Goal: Transaction & Acquisition: Download file/media

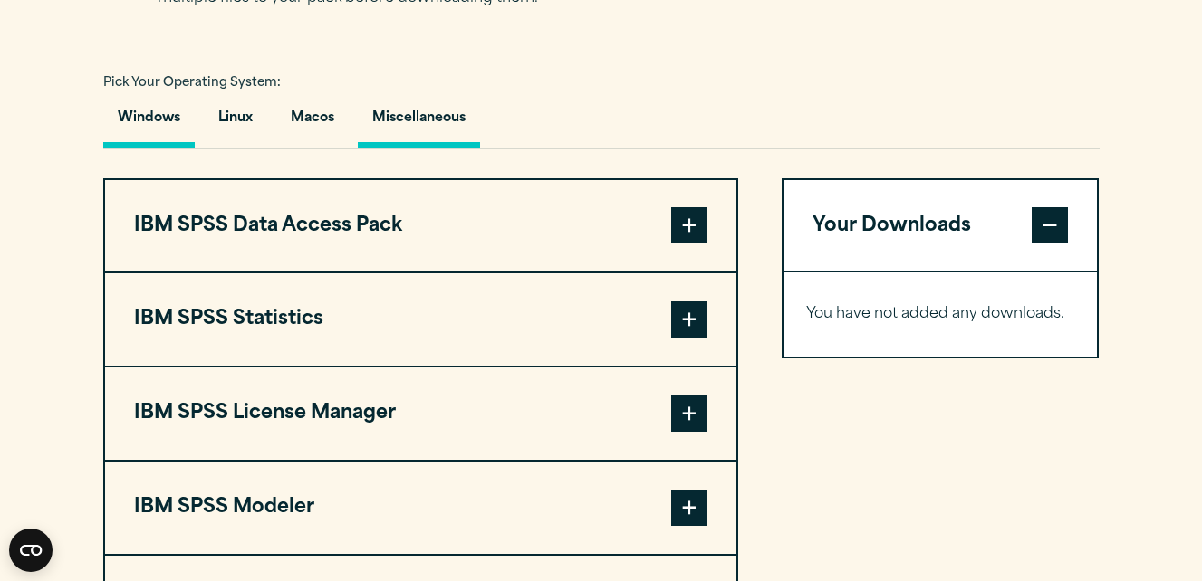
scroll to position [1265, 0]
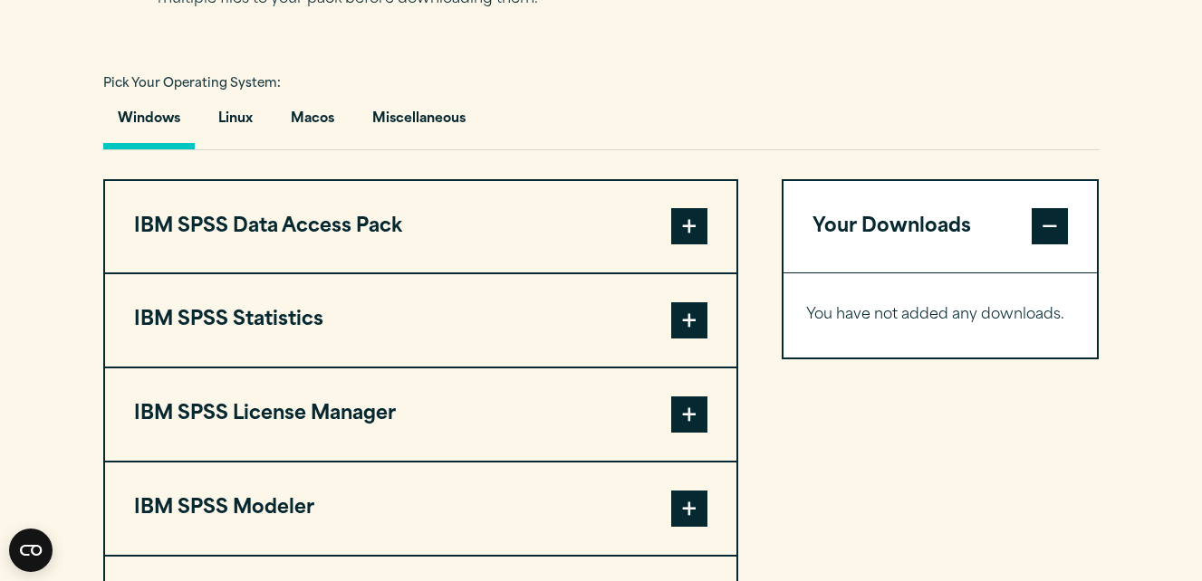
click at [698, 339] on span at bounding box center [689, 321] width 36 height 36
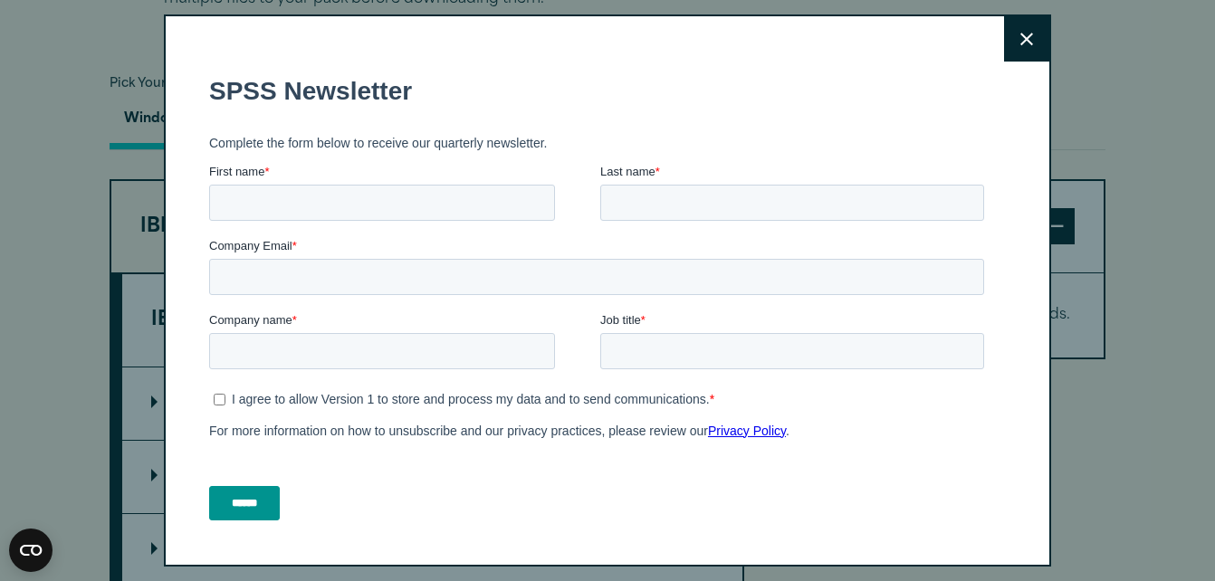
click at [1004, 31] on button "Close" at bounding box center [1026, 38] width 45 height 45
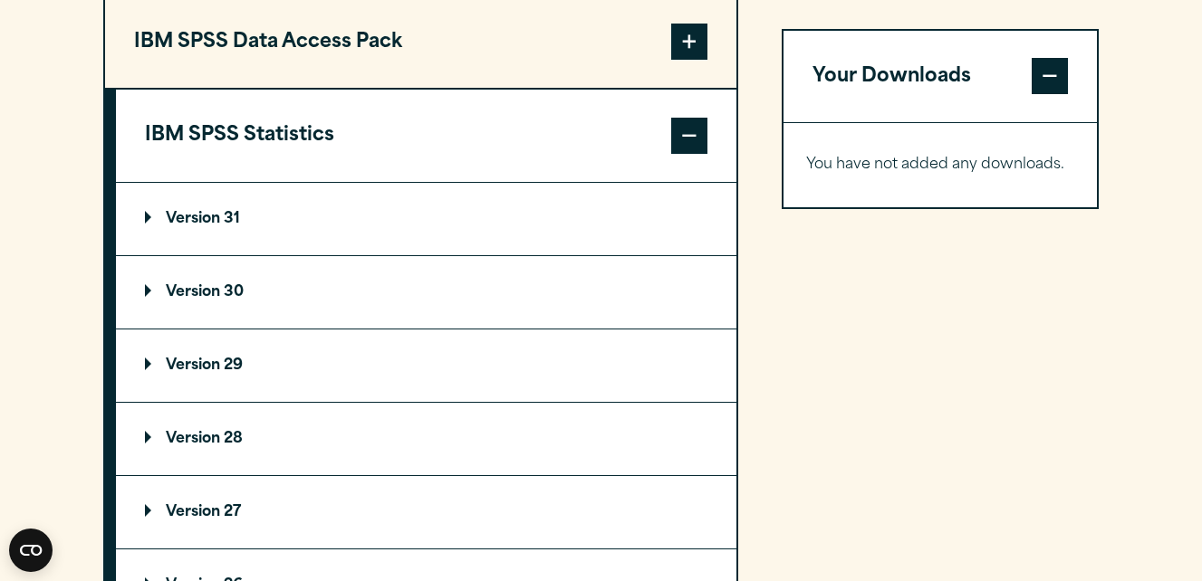
scroll to position [1451, 0]
click at [201, 226] on p "Version 31" at bounding box center [192, 218] width 95 height 14
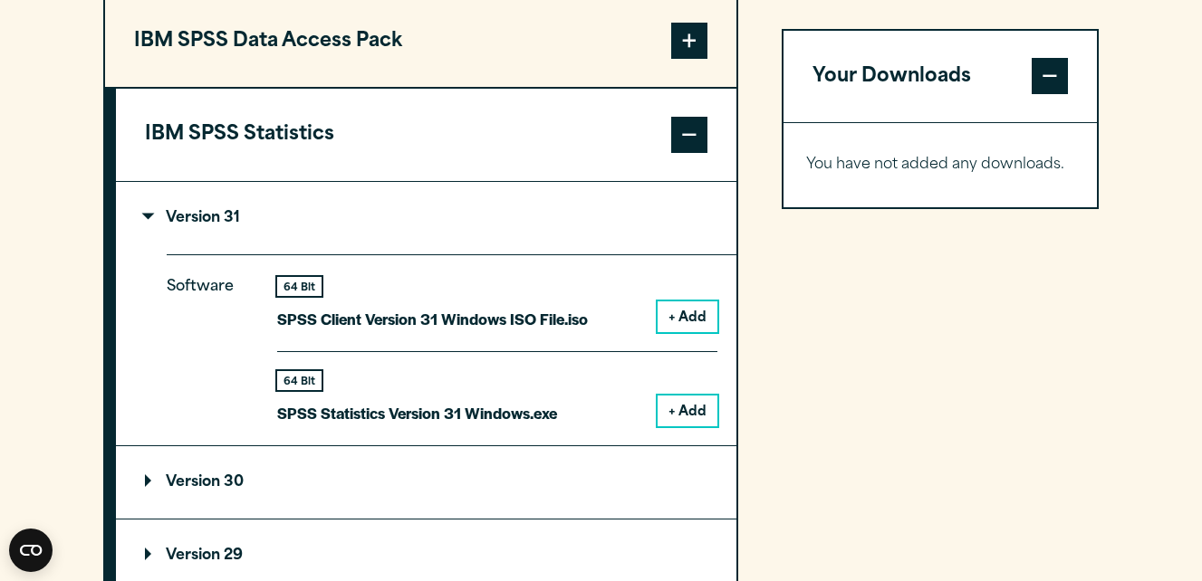
click at [674, 427] on button "+ Add" at bounding box center [688, 411] width 60 height 31
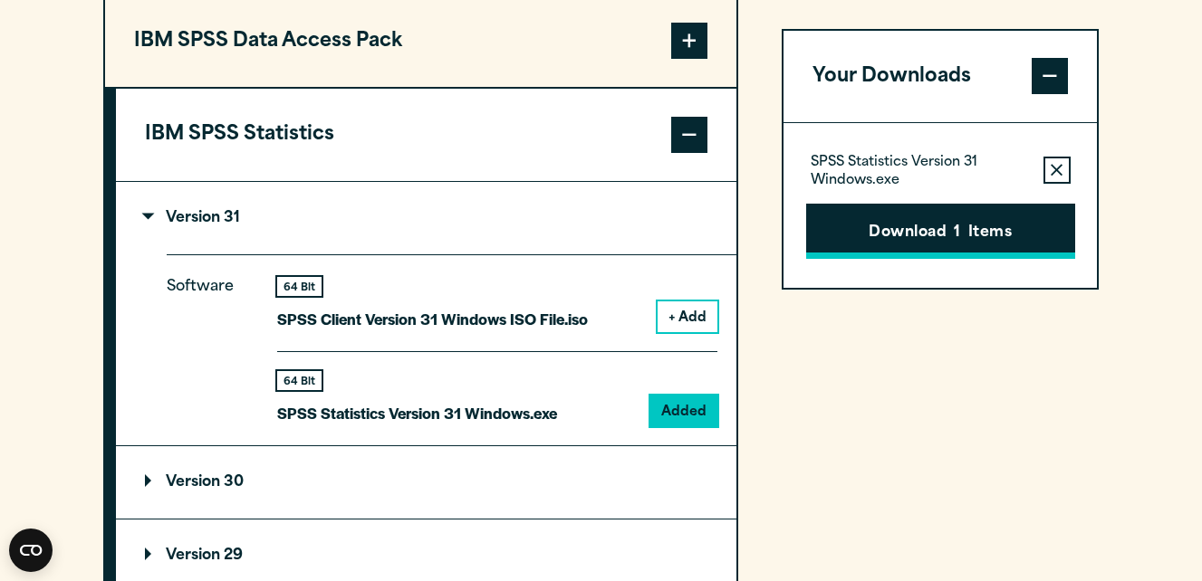
click at [925, 237] on button "Download 1 Items" at bounding box center [940, 232] width 269 height 56
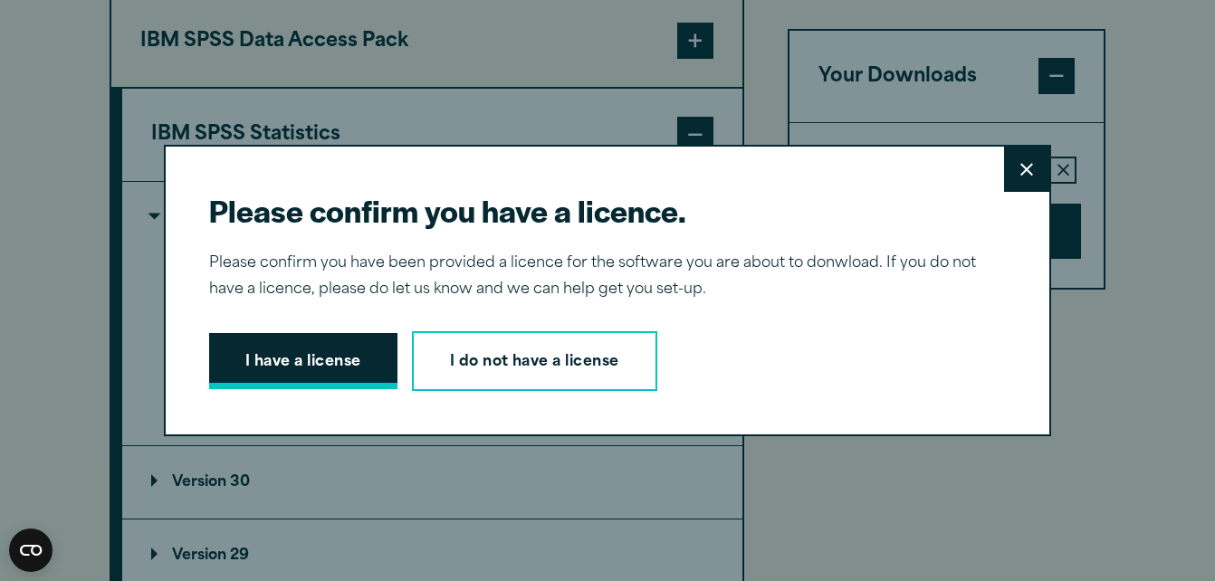
click at [350, 364] on button "I have a license" at bounding box center [303, 361] width 188 height 56
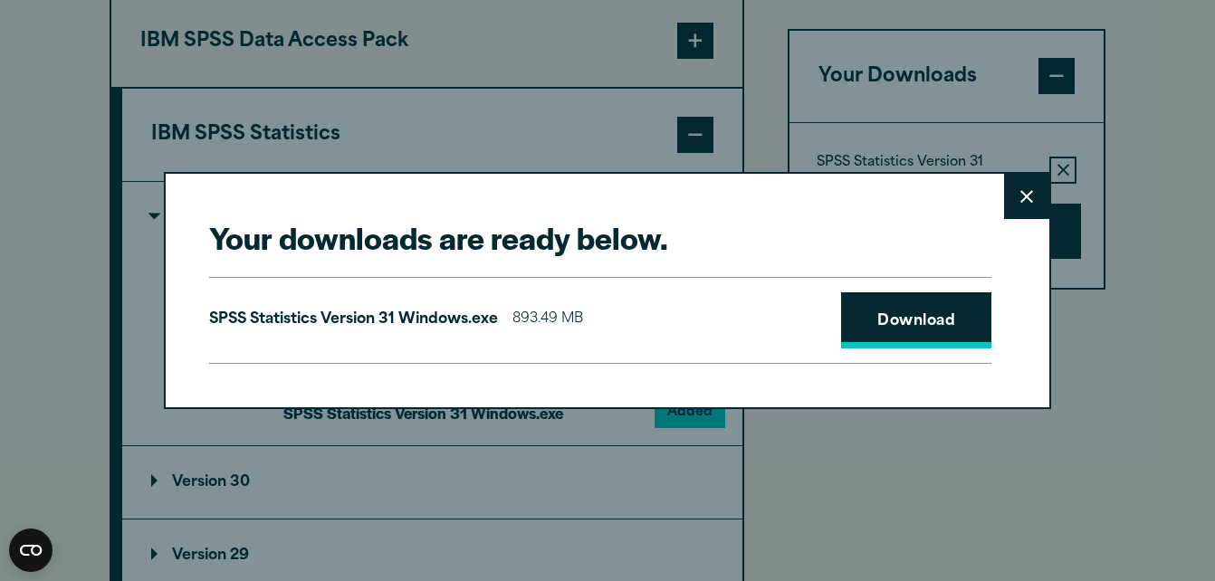
click at [870, 308] on link "Download" at bounding box center [916, 321] width 150 height 56
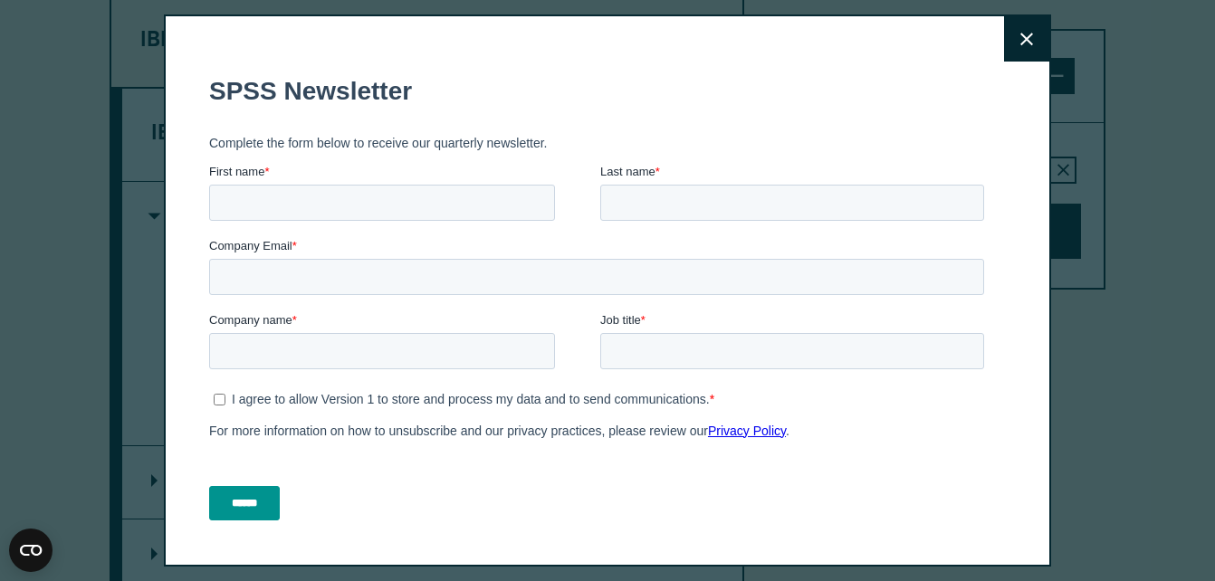
click at [621, 82] on h1 "SPSS Newsletter" at bounding box center [600, 91] width 783 height 29
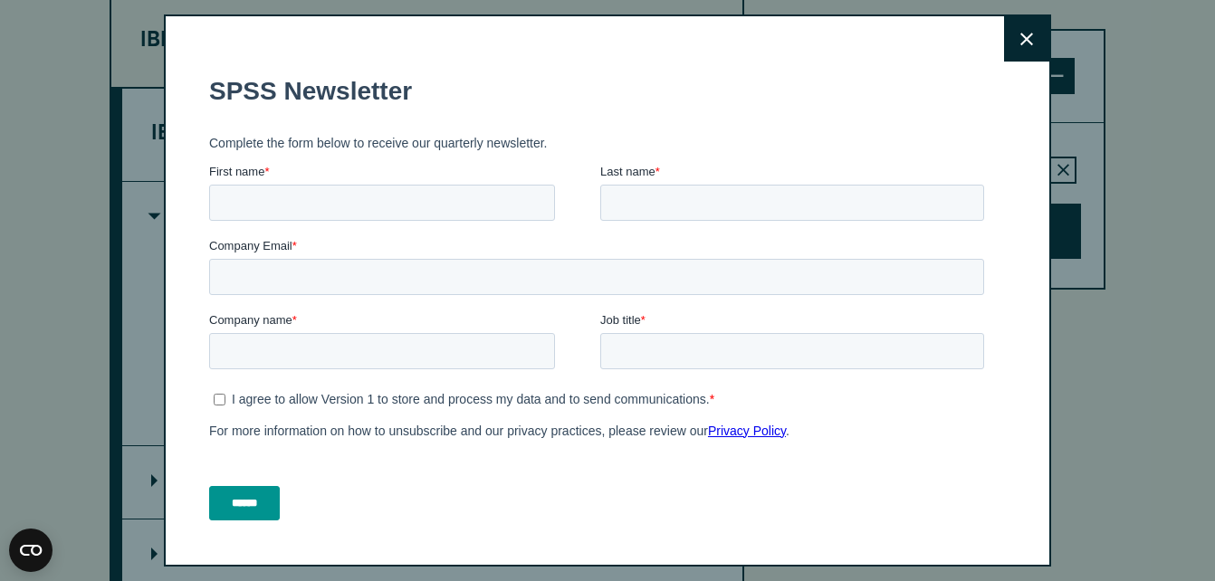
click at [1007, 50] on button "Close" at bounding box center [1026, 38] width 45 height 45
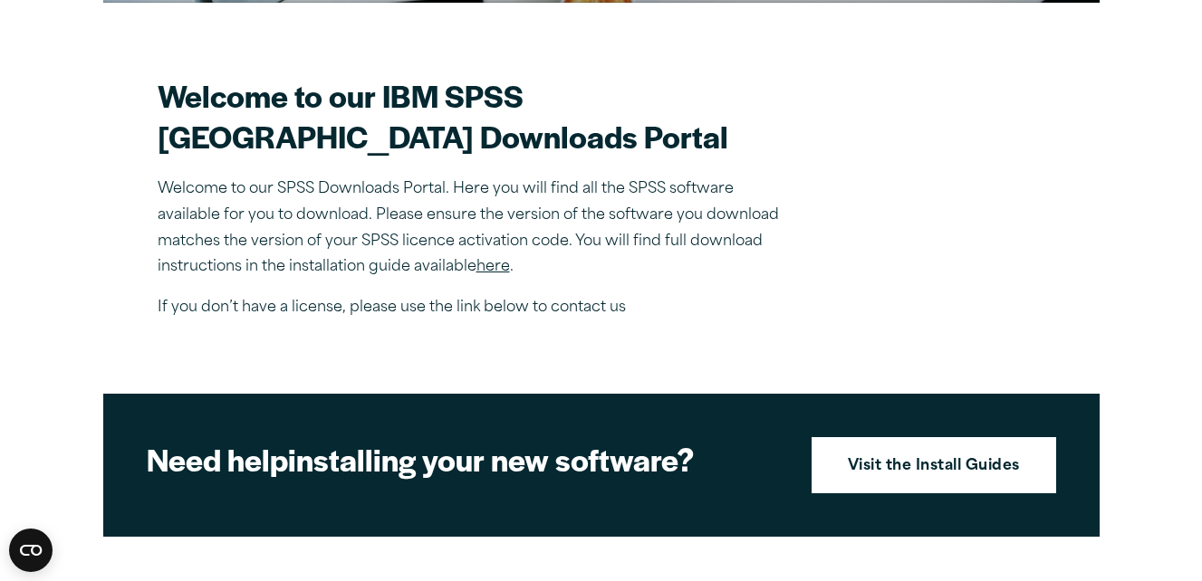
scroll to position [497, 0]
